Goal: Navigation & Orientation: Find specific page/section

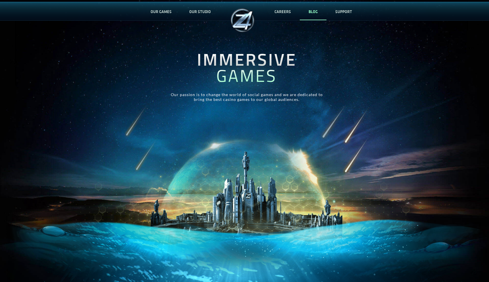
click at [311, 11] on link "BLOG" at bounding box center [313, 11] width 27 height 19
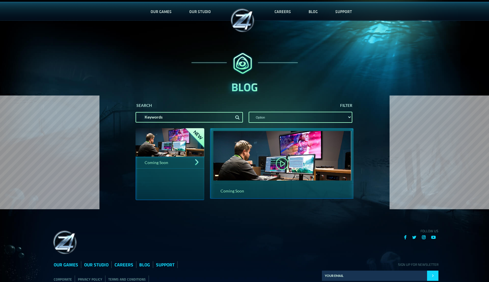
click at [249, 23] on img at bounding box center [243, 20] width 28 height 28
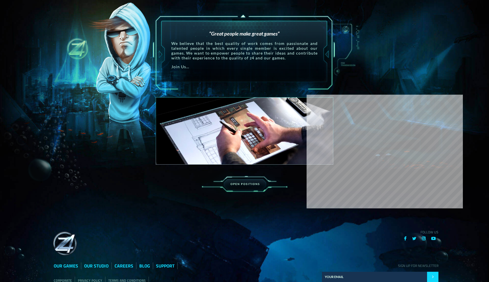
scroll to position [770, 0]
